Goal: Find contact information: Find contact information

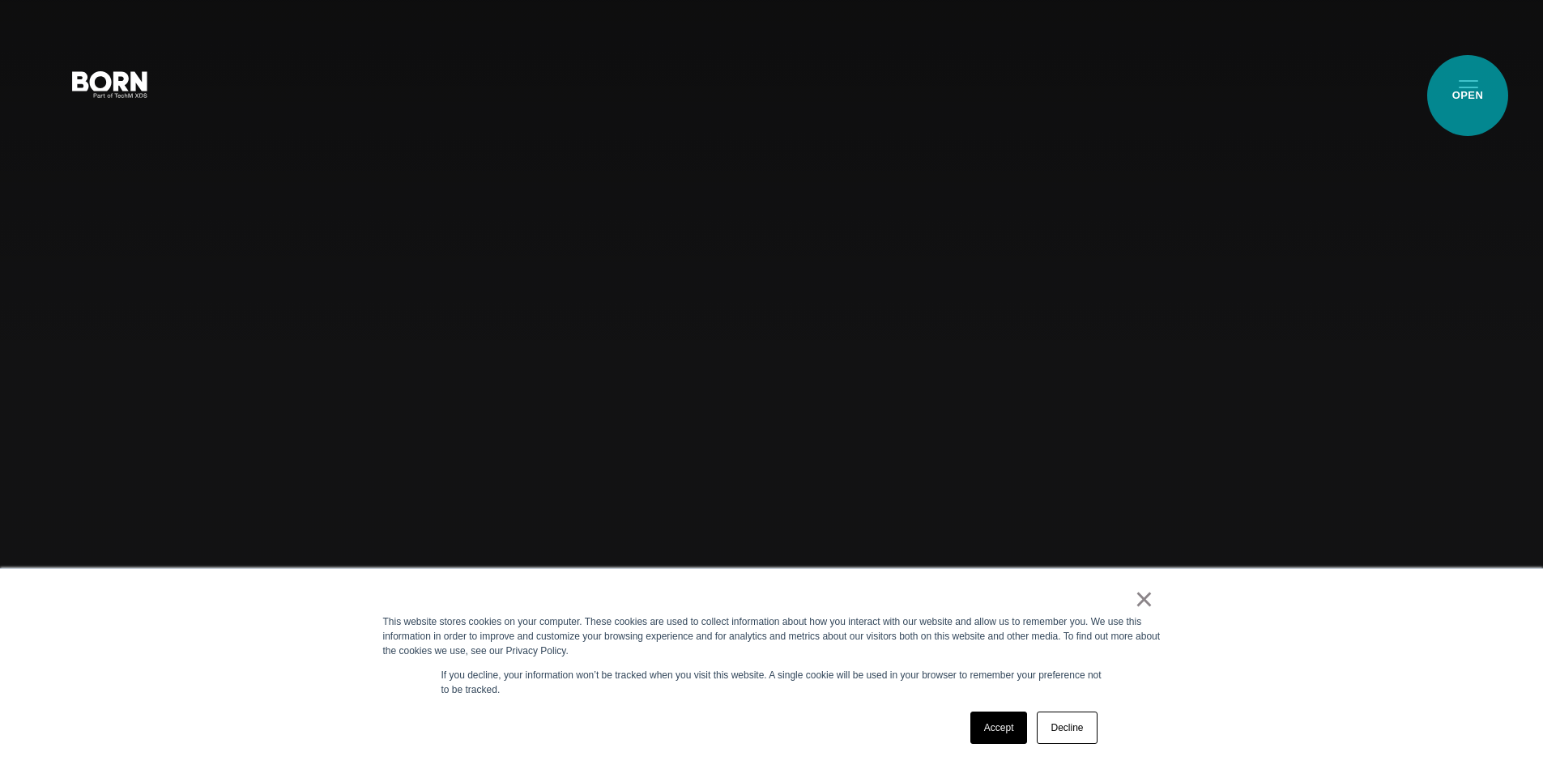
click at [1468, 96] on button "Primary Menu" at bounding box center [1468, 83] width 39 height 34
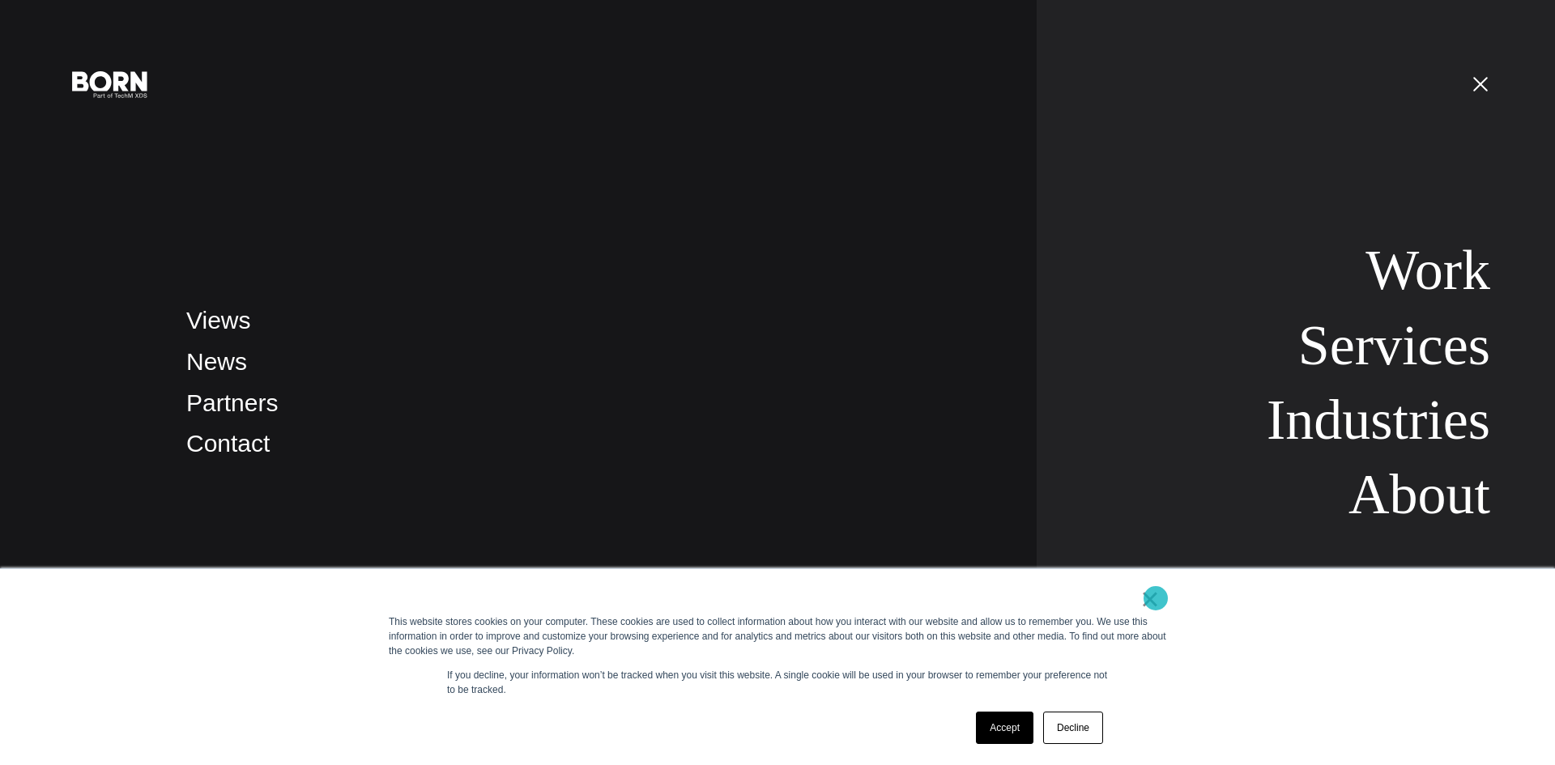
click at [1156, 599] on link "×" at bounding box center [1149, 599] width 19 height 15
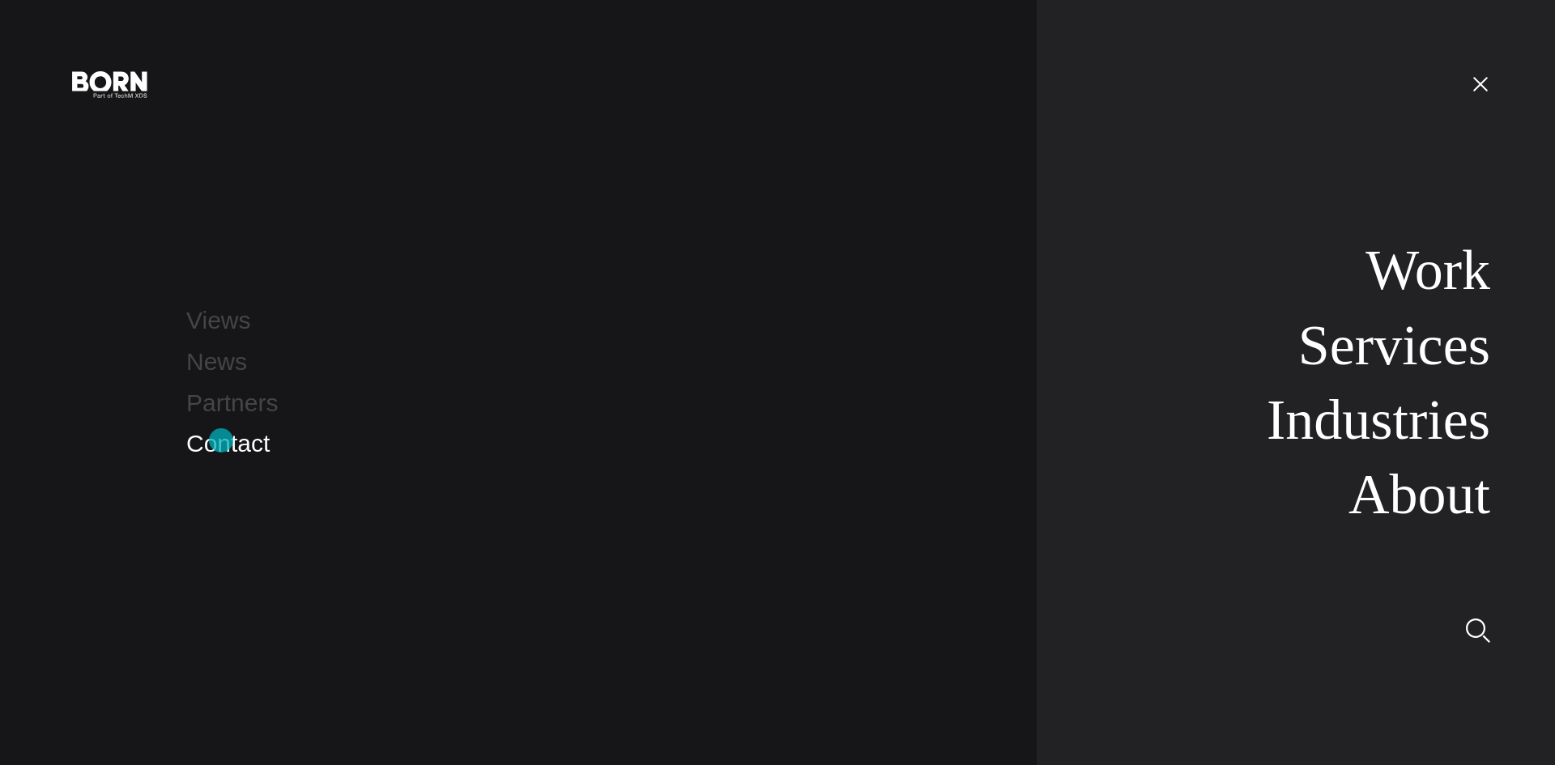
click at [221, 441] on link "Contact" at bounding box center [227, 443] width 83 height 27
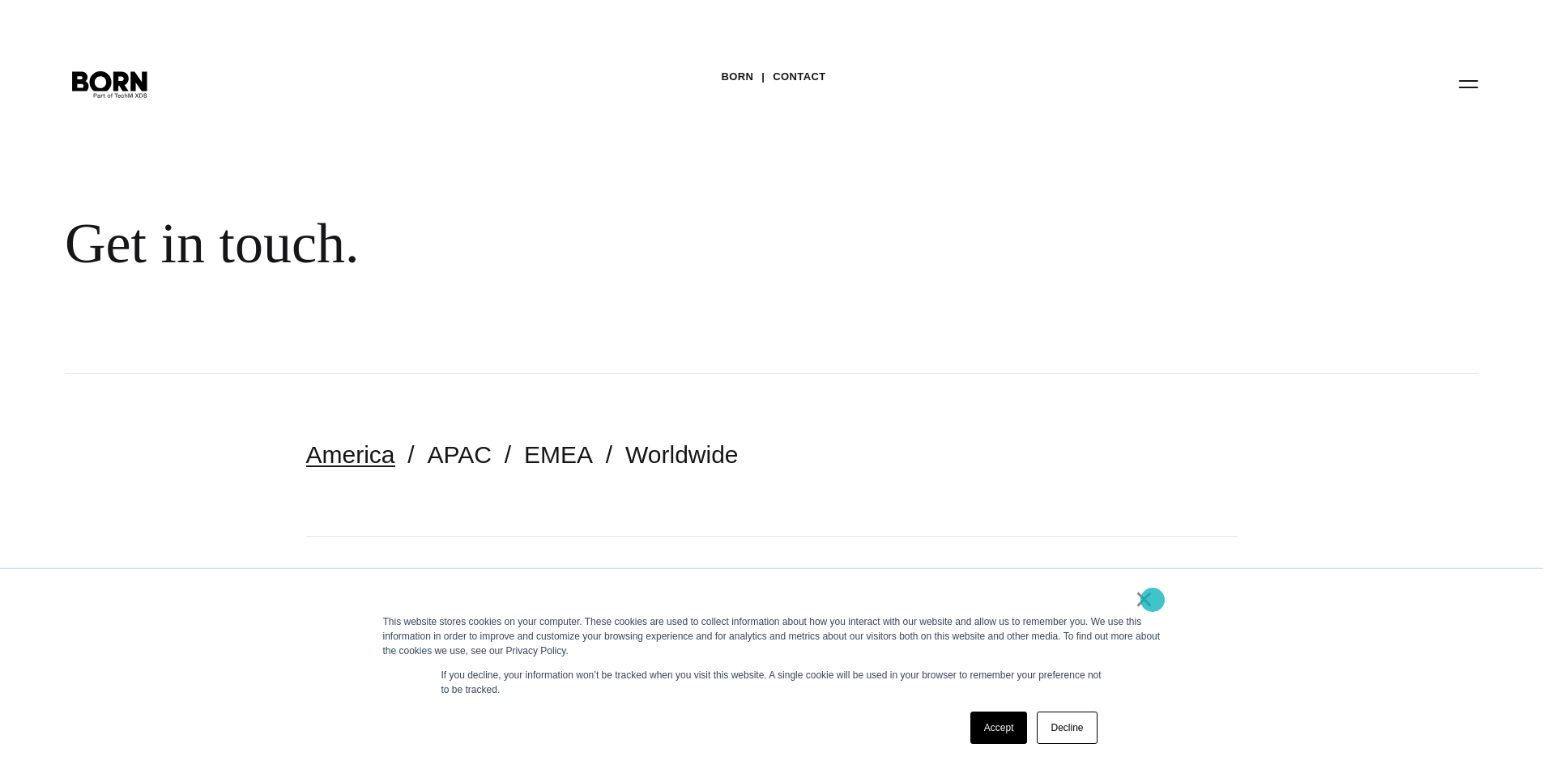
click at [1153, 600] on link "×" at bounding box center [1144, 599] width 19 height 15
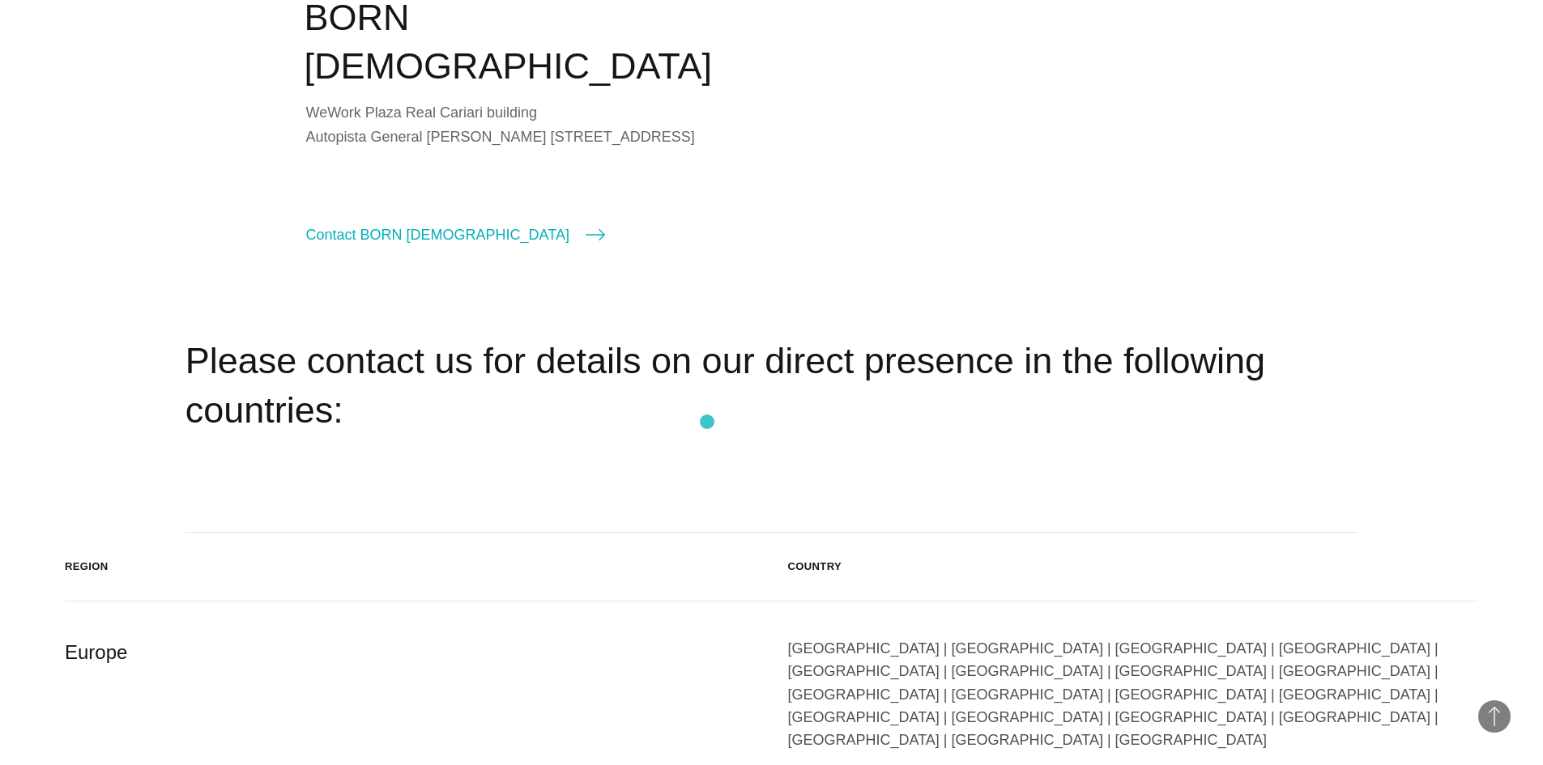
scroll to position [2268, 0]
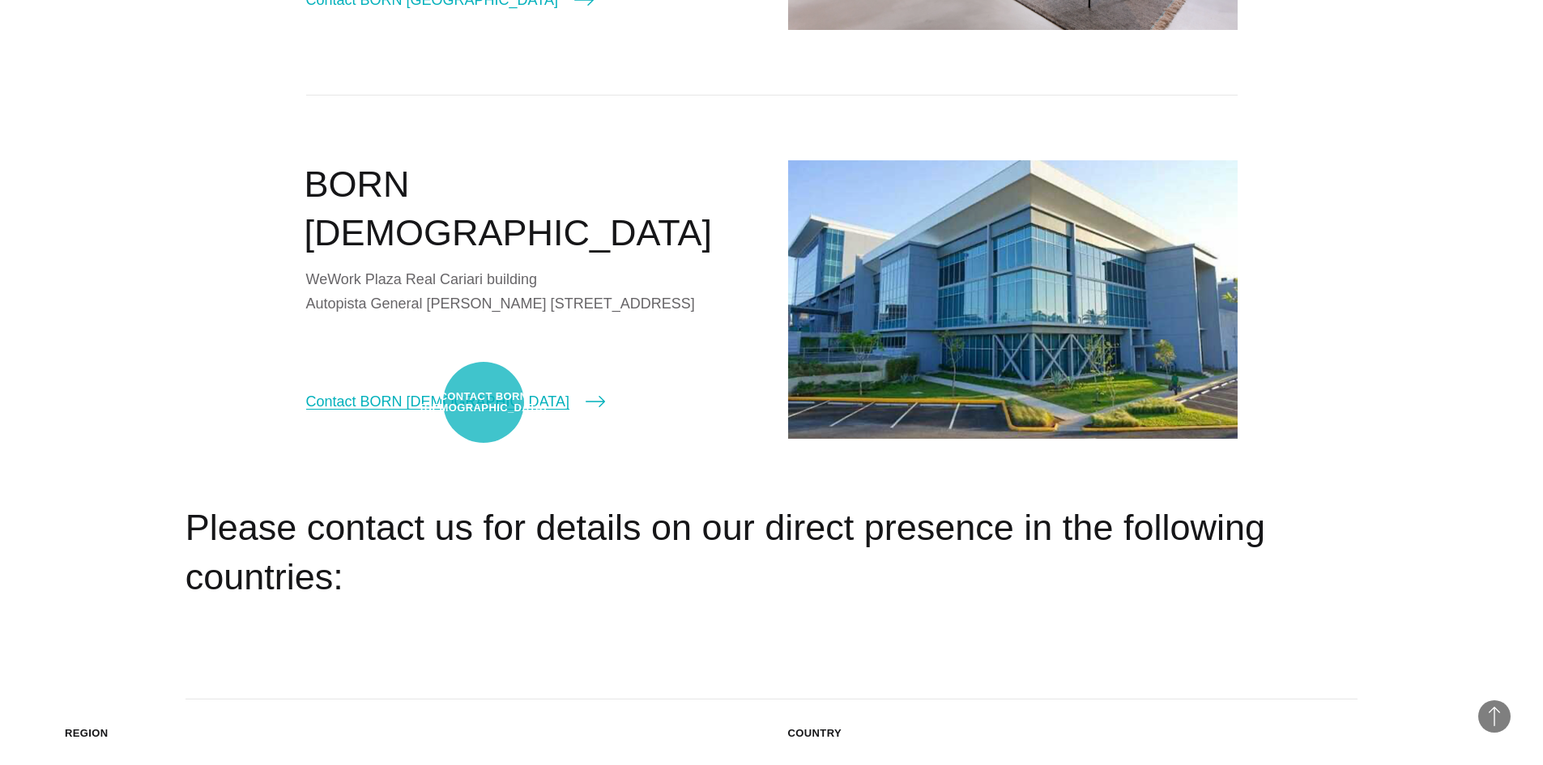
click at [484, 403] on link "Contact BORN [DEMOGRAPHIC_DATA]" at bounding box center [455, 401] width 299 height 23
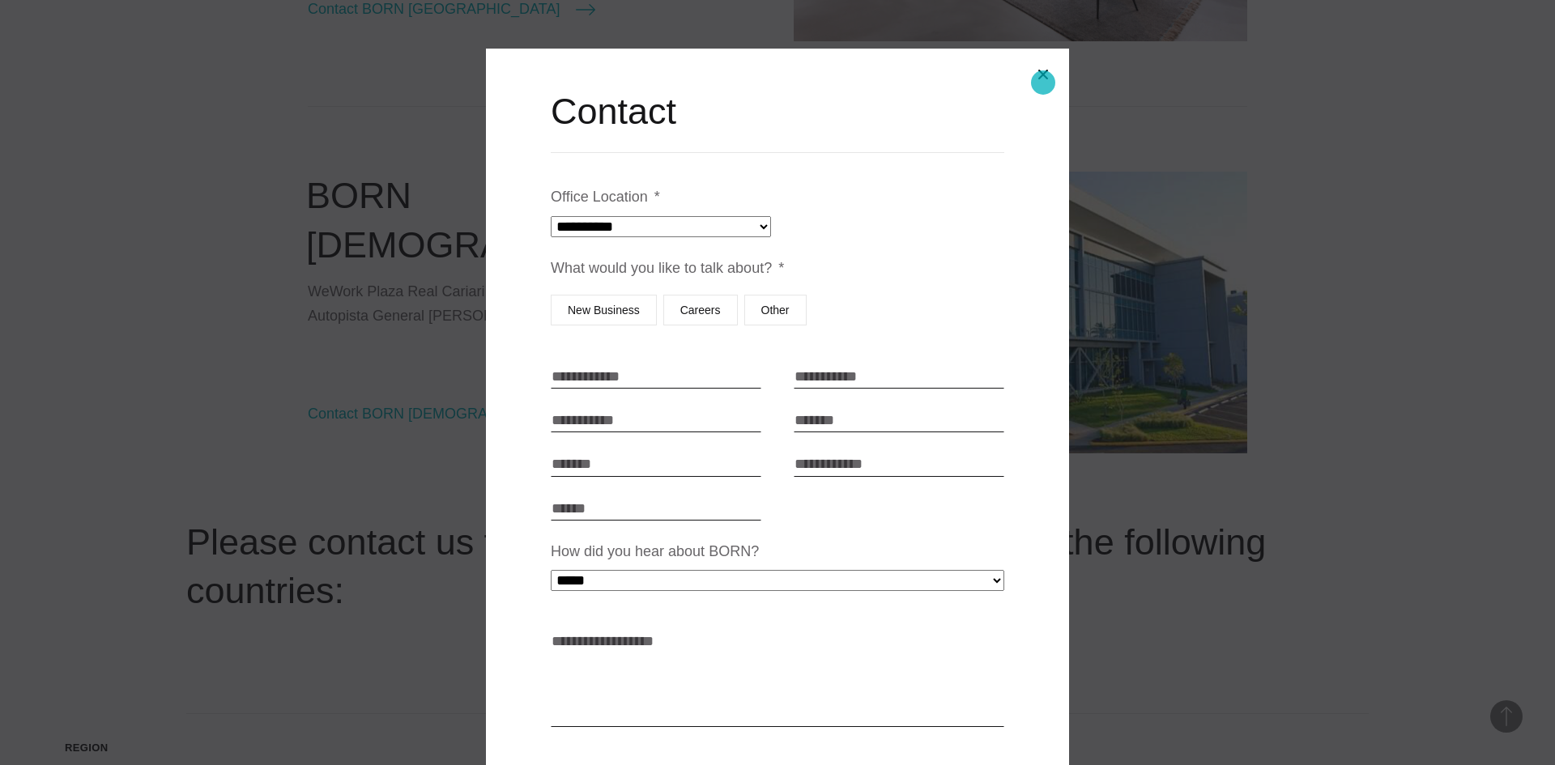
click at [1043, 83] on button "Close modal" at bounding box center [1043, 74] width 39 height 39
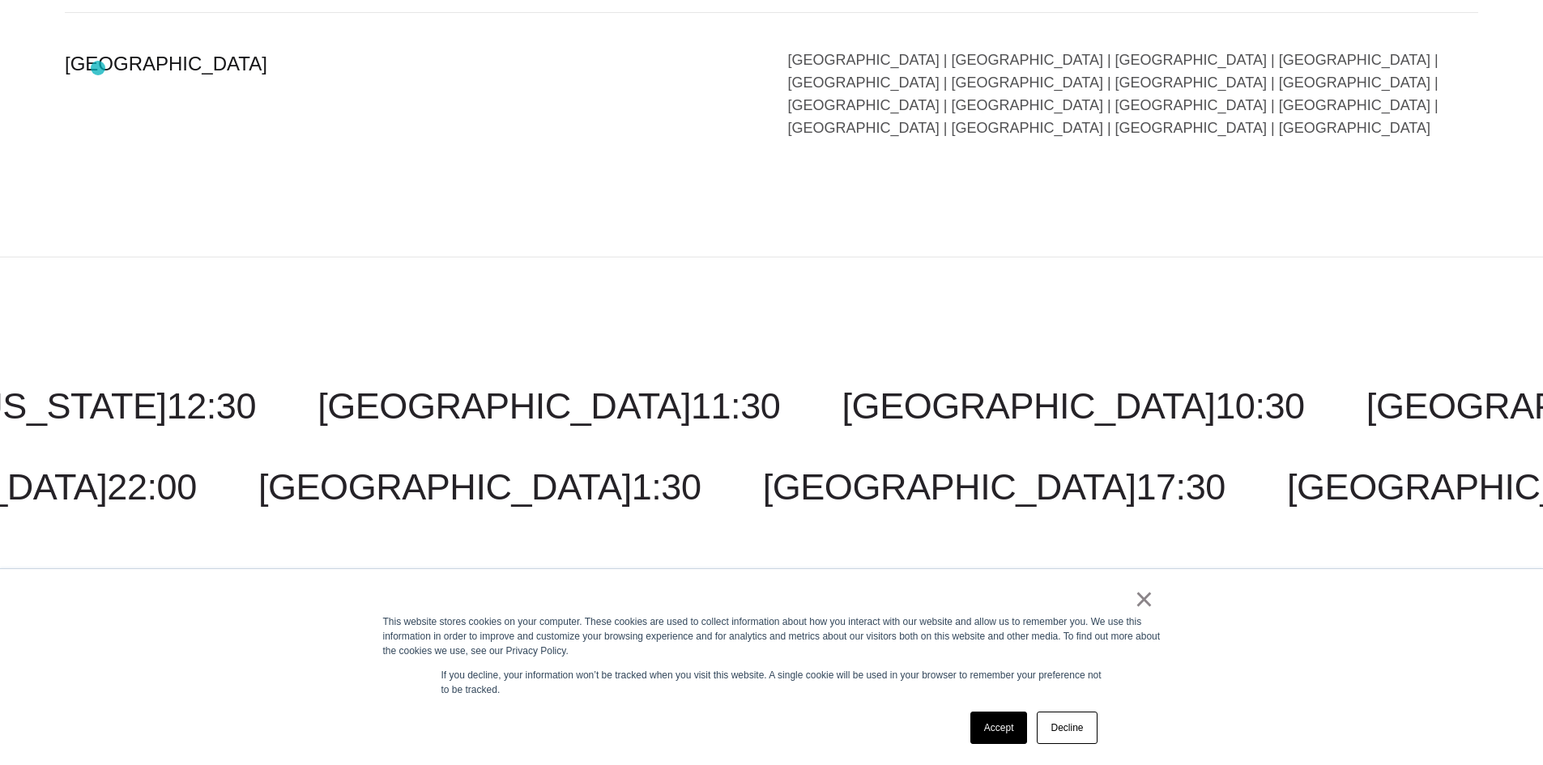
scroll to position [3726, 0]
